Goal: Information Seeking & Learning: Learn about a topic

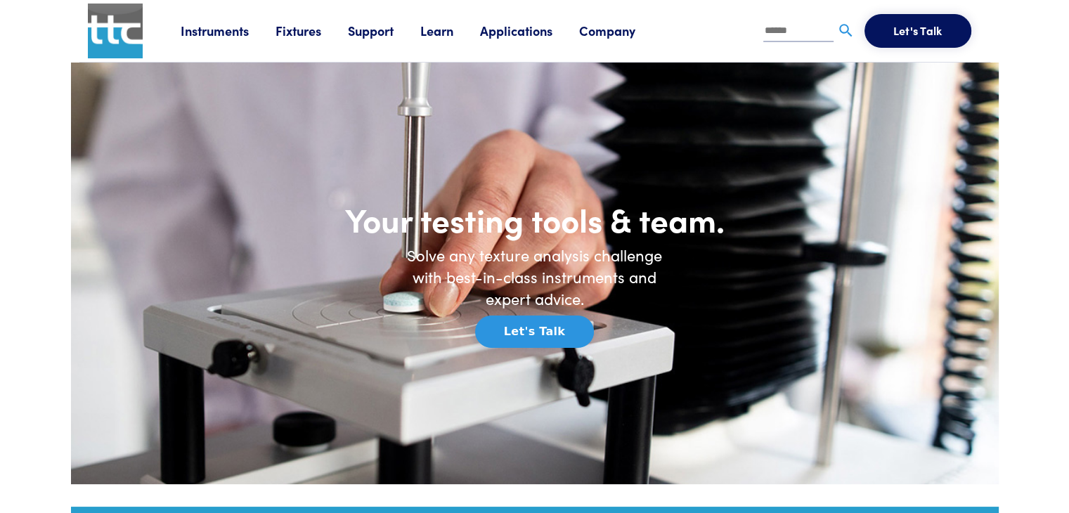
click at [306, 35] on link "Fixtures" at bounding box center [311, 31] width 72 height 18
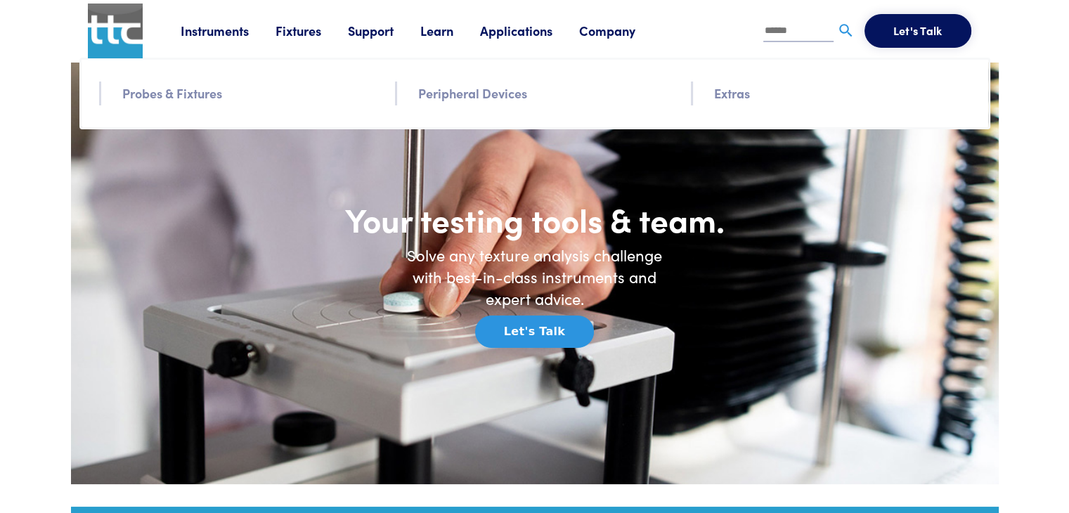
click at [165, 103] on li "Probes & Fixtures" at bounding box center [250, 94] width 256 height 24
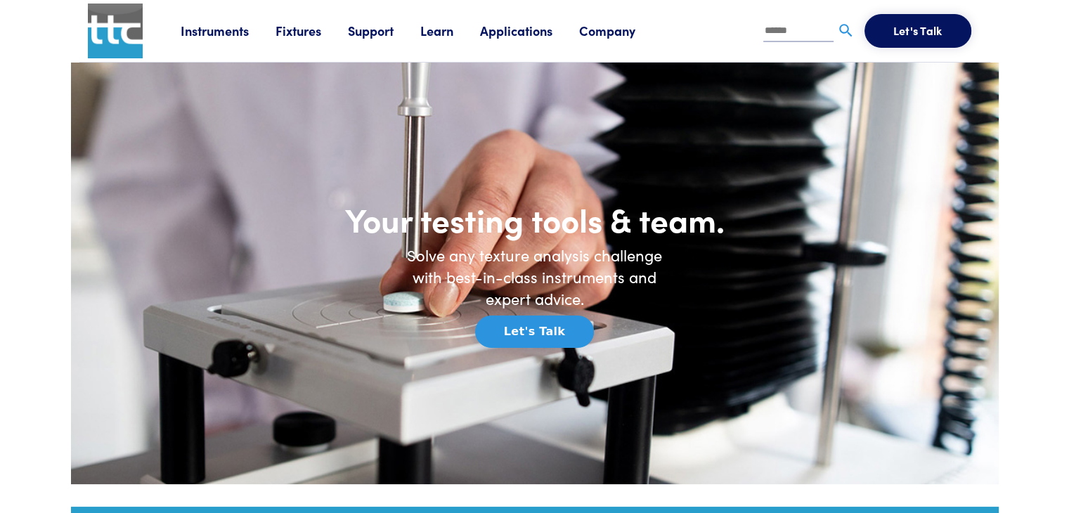
click at [219, 34] on link "Instruments" at bounding box center [228, 31] width 95 height 18
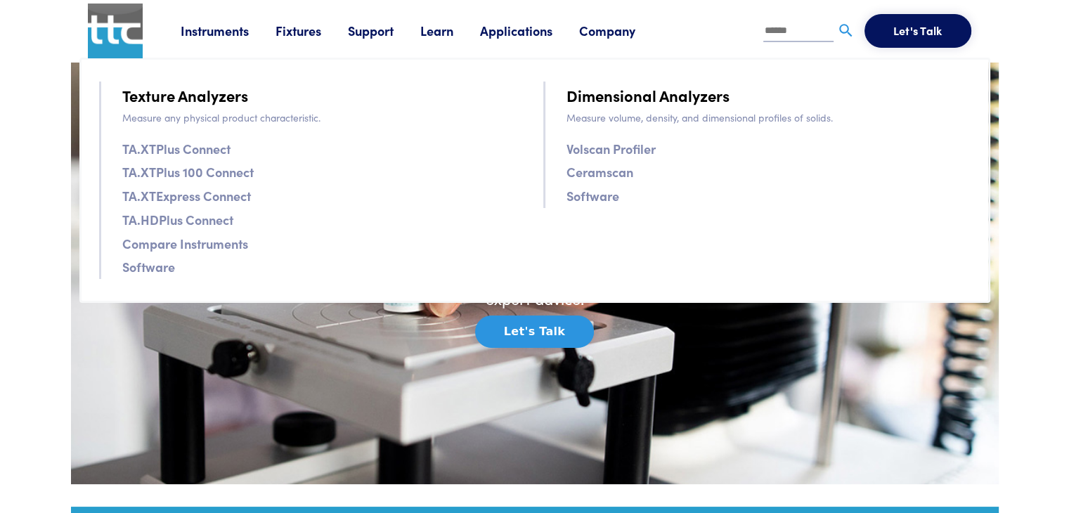
drag, startPoint x: 194, startPoint y: 150, endPoint x: 101, endPoint y: 124, distance: 96.1
click at [101, 124] on ul "Texture Analyzers Measure any physical product characteristic. TA.XTPlus Connec…" at bounding box center [312, 180] width 427 height 197
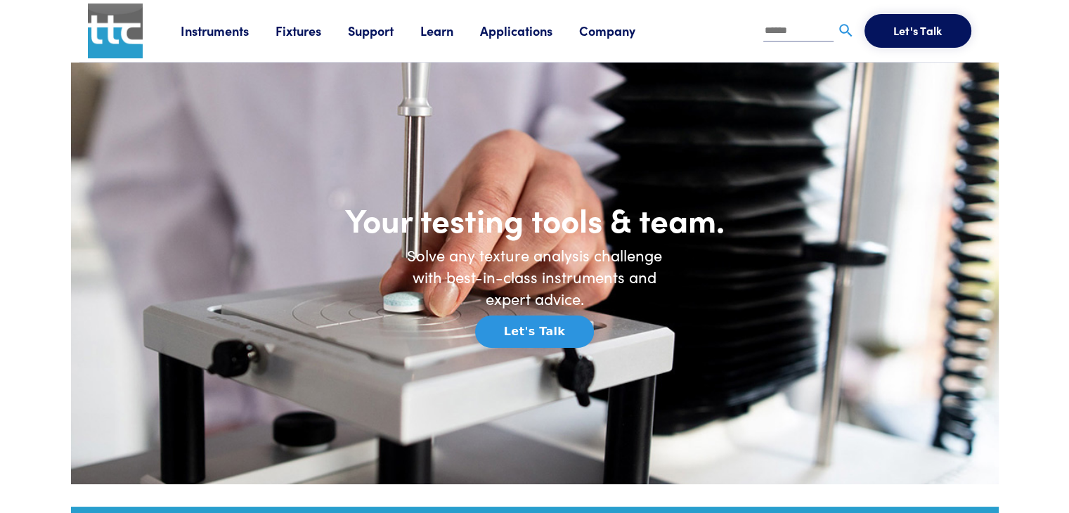
click at [305, 37] on link "Fixtures" at bounding box center [311, 31] width 72 height 18
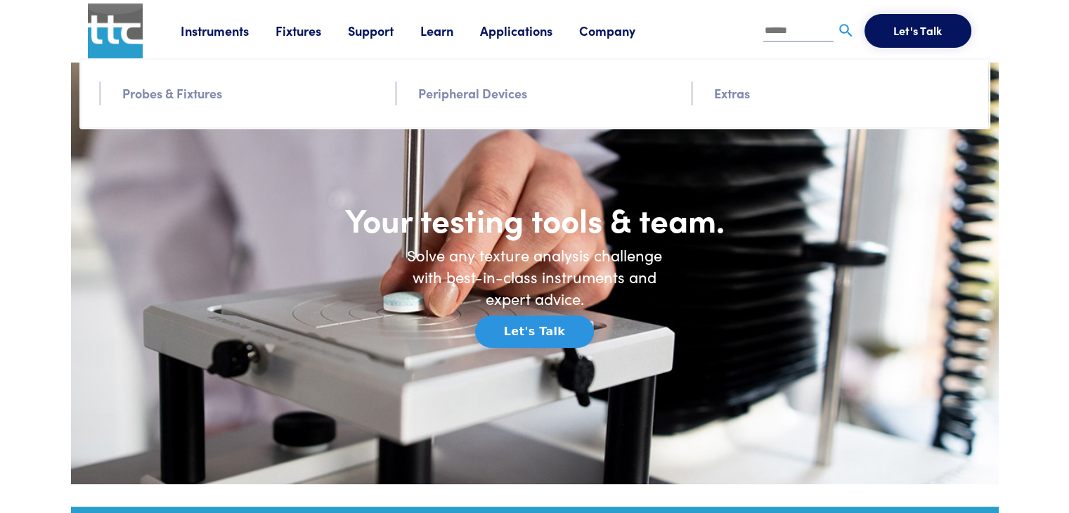
click at [205, 95] on link "Probes & Fixtures" at bounding box center [172, 93] width 100 height 20
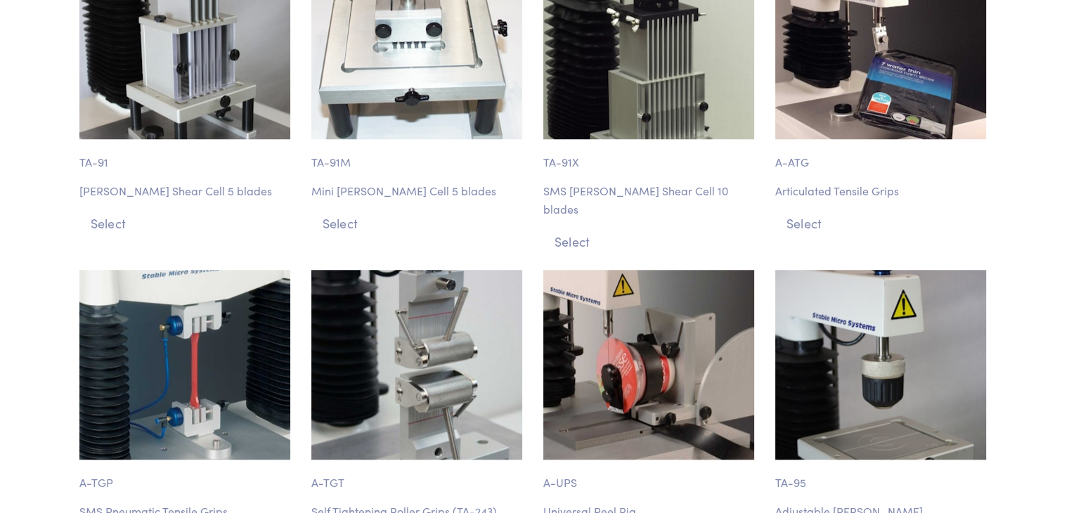
scroll to position [6534, 0]
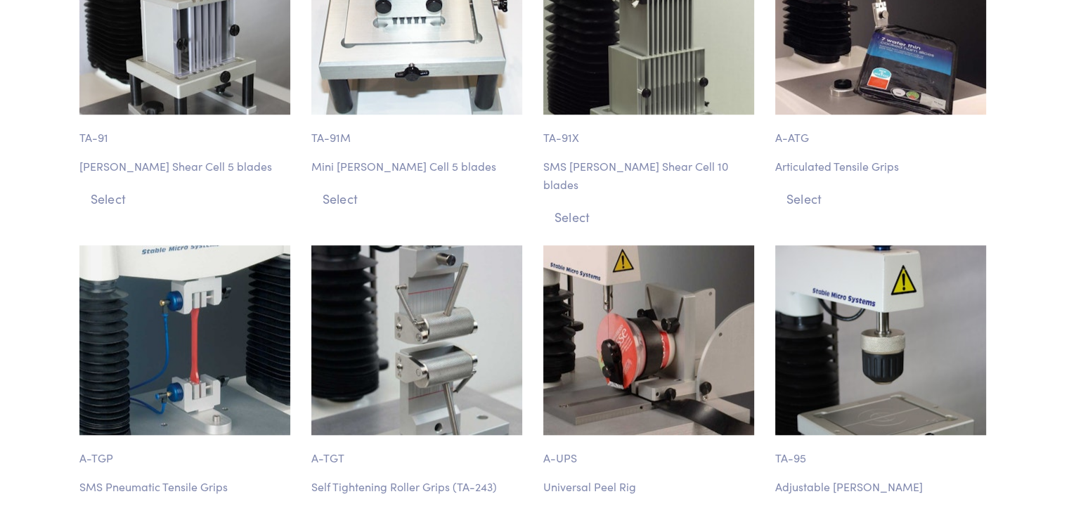
drag, startPoint x: 171, startPoint y: 244, endPoint x: 155, endPoint y: 253, distance: 19.2
click at [155, 253] on img at bounding box center [184, 340] width 211 height 190
click at [110, 507] on button "Select" at bounding box center [186, 518] width 215 height 23
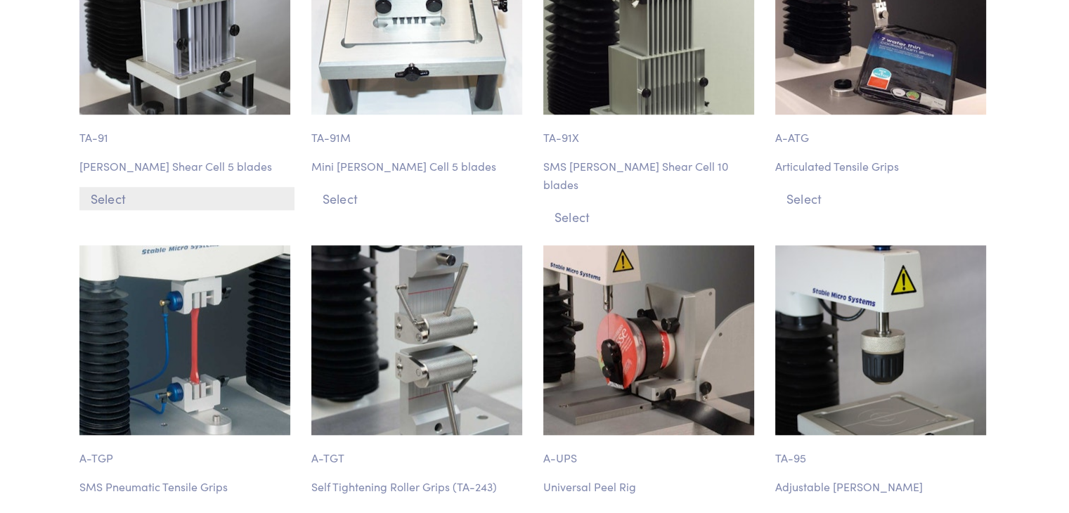
click at [120, 187] on button "Select" at bounding box center [186, 198] width 215 height 23
click at [119, 187] on button "Select" at bounding box center [186, 198] width 215 height 23
click at [164, 245] on img at bounding box center [184, 340] width 211 height 190
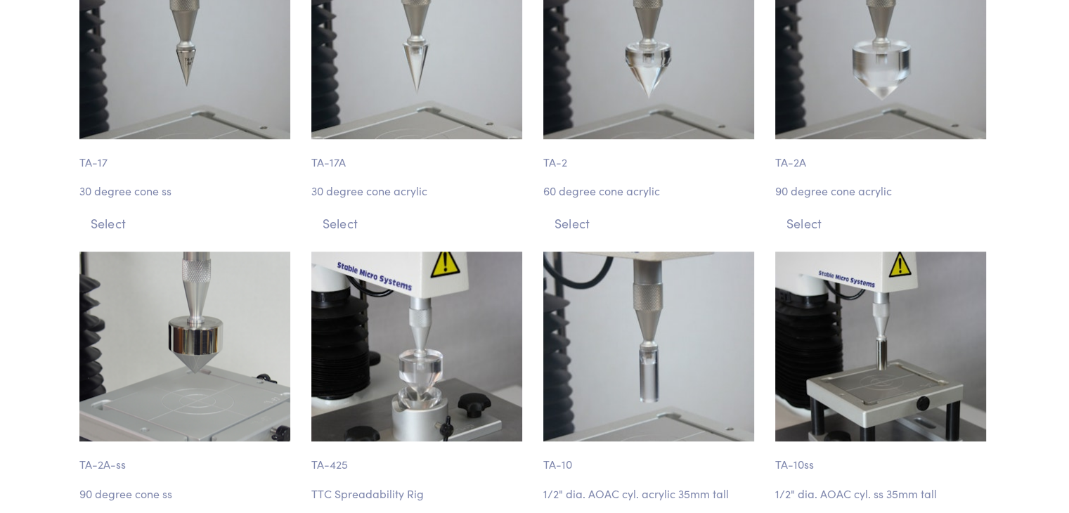
scroll to position [0, 0]
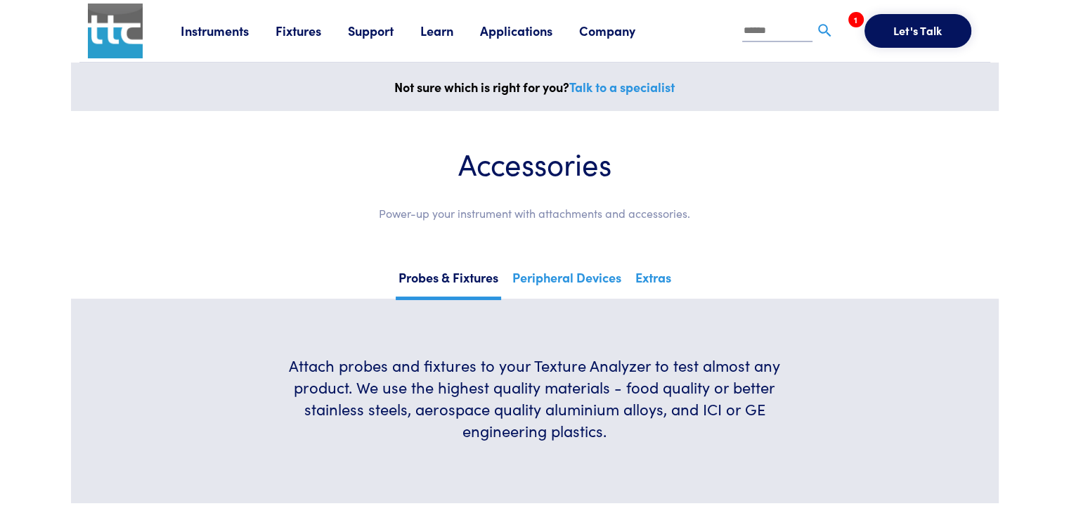
click at [140, 33] on img at bounding box center [115, 31] width 55 height 55
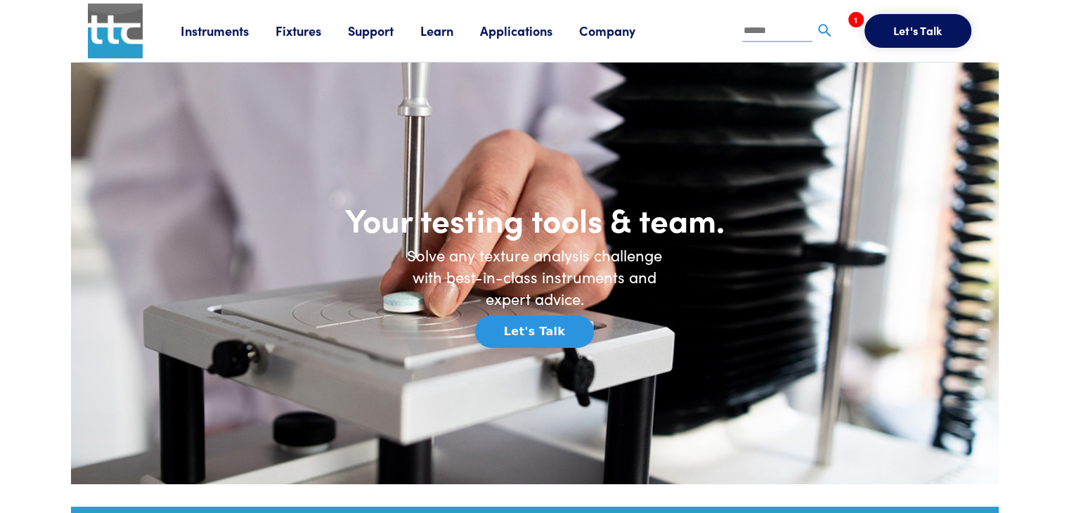
click at [204, 32] on link "Instruments" at bounding box center [228, 31] width 95 height 18
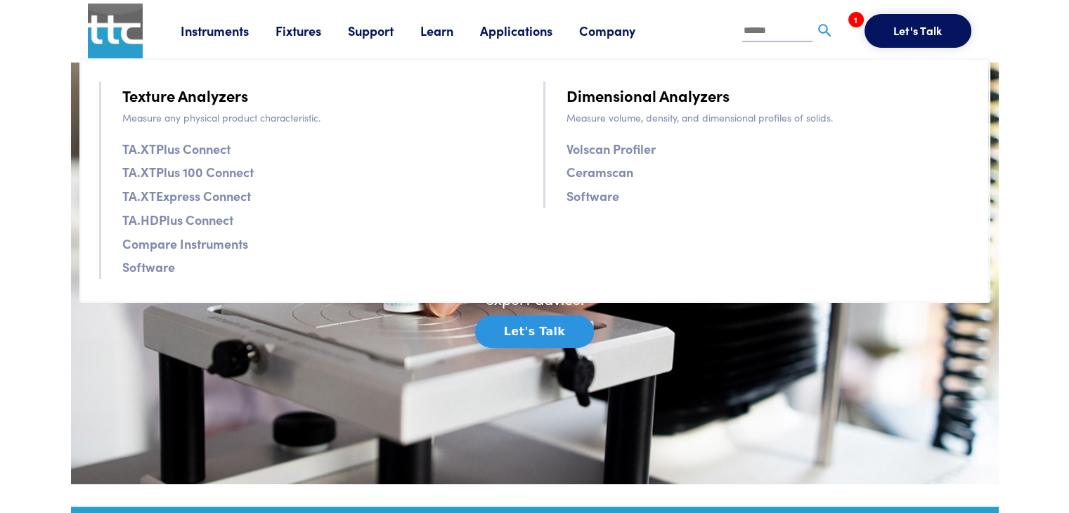
click at [210, 150] on link "TA.XTPlus Connect" at bounding box center [176, 148] width 108 height 20
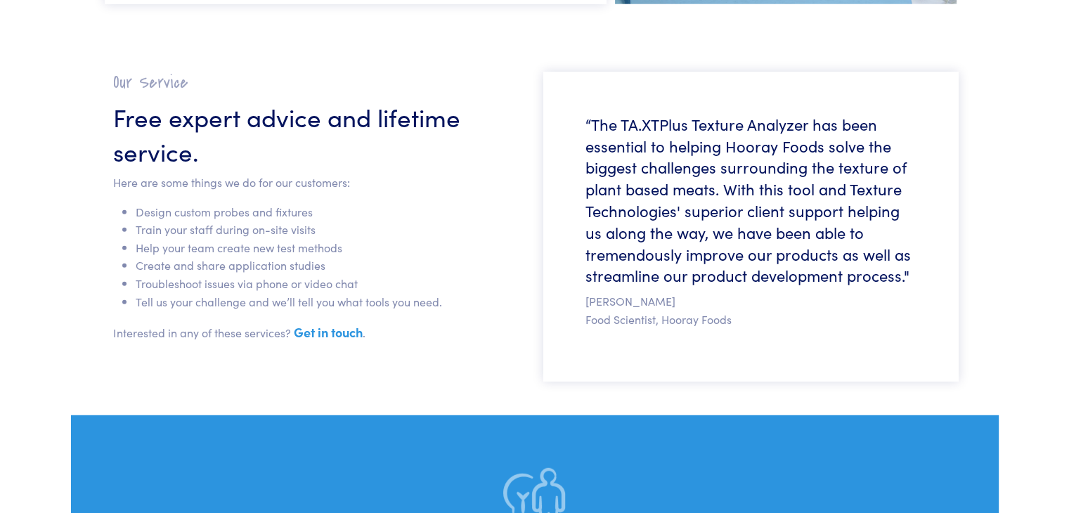
scroll to position [3700, 0]
